Goal: Task Accomplishment & Management: Complete application form

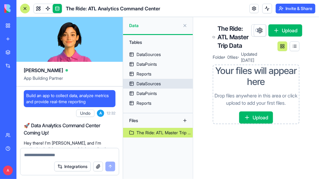
scroll to position [1106, 0]
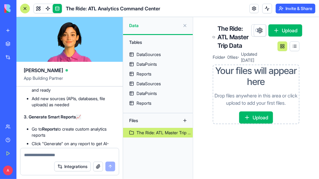
click at [250, 124] on button "Upload" at bounding box center [257, 118] width 34 height 12
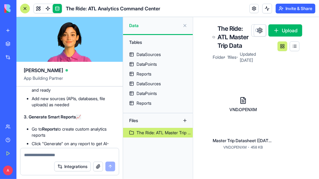
scroll to position [1, 0]
click at [267, 88] on html "BETA My Workspace New app Marketplace Integrations Recent New App Social Media …" at bounding box center [159, 89] width 319 height 179
click at [291, 91] on html "BETA My Workspace New app Marketplace Integrations Recent New App Social Media …" at bounding box center [159, 89] width 319 height 179
click at [149, 155] on div "Tables DataSources DataPoints Reports DataSources DataPoints Reports Files The …" at bounding box center [158, 107] width 70 height 144
click at [37, 9] on link at bounding box center [38, 8] width 9 height 9
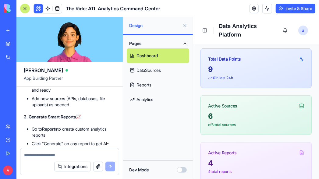
scroll to position [37, 0]
click at [158, 71] on link "DataSources" at bounding box center [158, 70] width 63 height 15
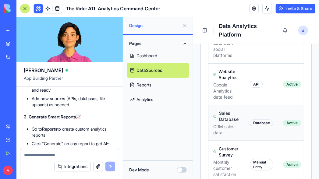
scroll to position [256, 0]
click at [261, 123] on div "Database" at bounding box center [261, 123] width 23 height 7
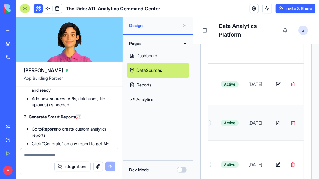
scroll to position [0, 73]
click at [274, 122] on button "button" at bounding box center [278, 122] width 12 height 11
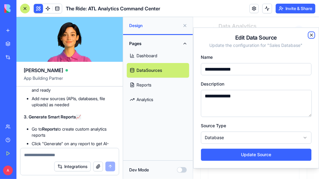
click at [311, 36] on icon "button" at bounding box center [311, 35] width 2 height 2
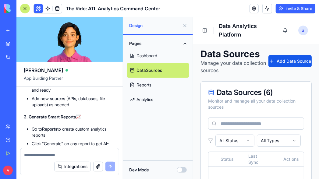
scroll to position [0, 0]
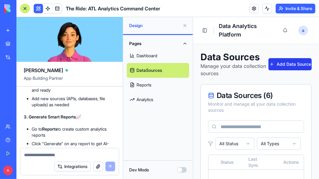
click at [273, 64] on button "Add Data Source" at bounding box center [290, 64] width 43 height 12
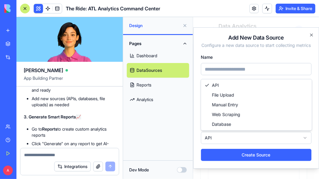
select select "**********"
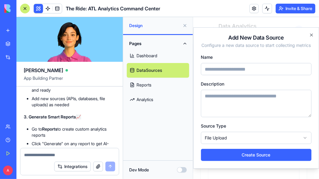
click at [214, 70] on input "Name" at bounding box center [256, 69] width 111 height 12
type input "*"
type input "**********"
click at [215, 97] on textarea "Description" at bounding box center [256, 103] width 111 height 27
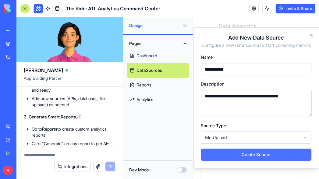
type textarea "**********"
click at [233, 153] on button "Create Source" at bounding box center [256, 155] width 111 height 12
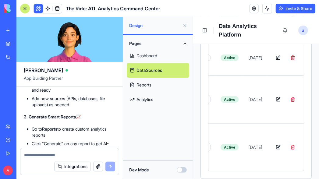
scroll to position [332, 0]
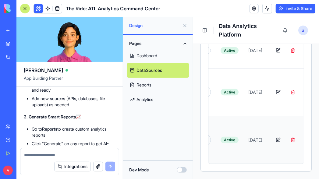
click at [244, 136] on td "[DATE]" at bounding box center [256, 140] width 24 height 48
click at [279, 135] on button "button" at bounding box center [278, 140] width 12 height 11
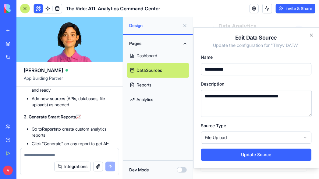
click at [236, 71] on input "**********" at bounding box center [256, 69] width 111 height 12
type input "**********"
click at [226, 54] on div "**********" at bounding box center [256, 64] width 111 height 22
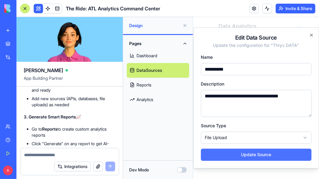
click at [247, 154] on button "Update Source" at bounding box center [256, 155] width 111 height 12
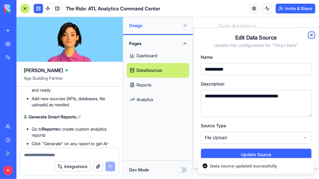
click at [311, 35] on icon "button" at bounding box center [311, 35] width 2 height 2
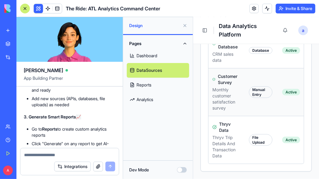
scroll to position [0, 0]
click at [157, 57] on link "Dashboard" at bounding box center [158, 56] width 63 height 15
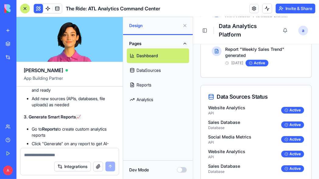
scroll to position [795, 0]
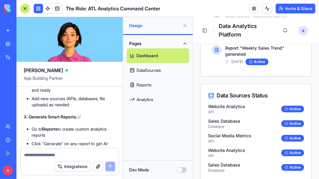
click at [147, 83] on link "Reports" at bounding box center [158, 85] width 63 height 15
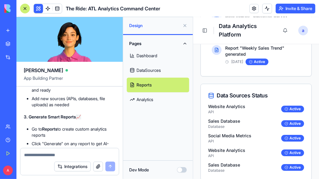
scroll to position [325, 0]
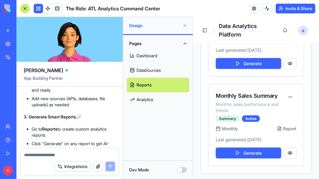
click at [149, 93] on link "Analytics" at bounding box center [158, 99] width 63 height 15
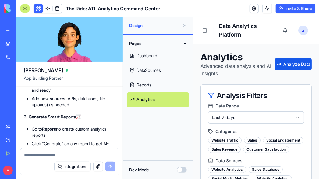
click at [185, 23] on button at bounding box center [185, 26] width 10 height 10
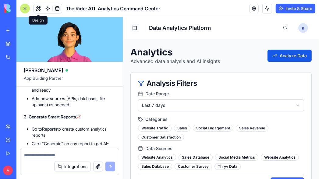
click at [135, 28] on button "Toggle Sidebar" at bounding box center [134, 27] width 9 height 9
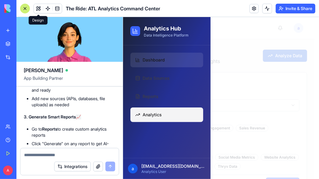
click at [153, 60] on span "Dashboard" at bounding box center [154, 60] width 22 height 6
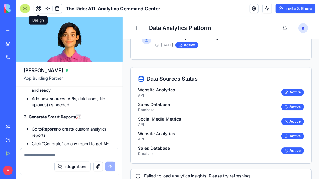
scroll to position [747, 0]
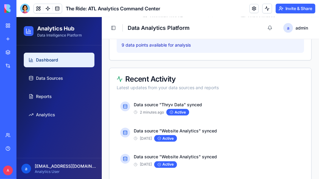
scroll to position [355, 0]
